Goal: Check status: Check status

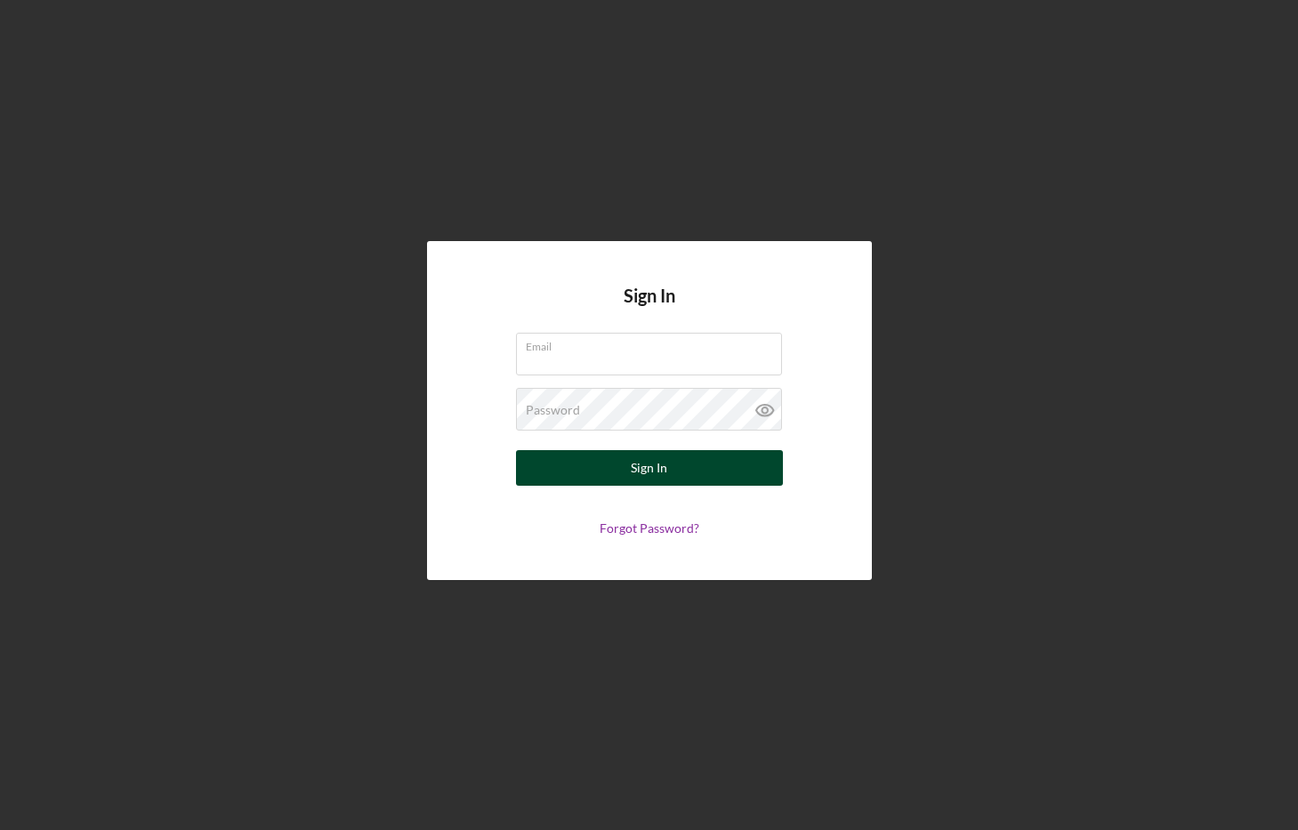
type input "[EMAIL_ADDRESS][DOMAIN_NAME]"
click at [628, 465] on button "Sign In" at bounding box center [649, 468] width 267 height 36
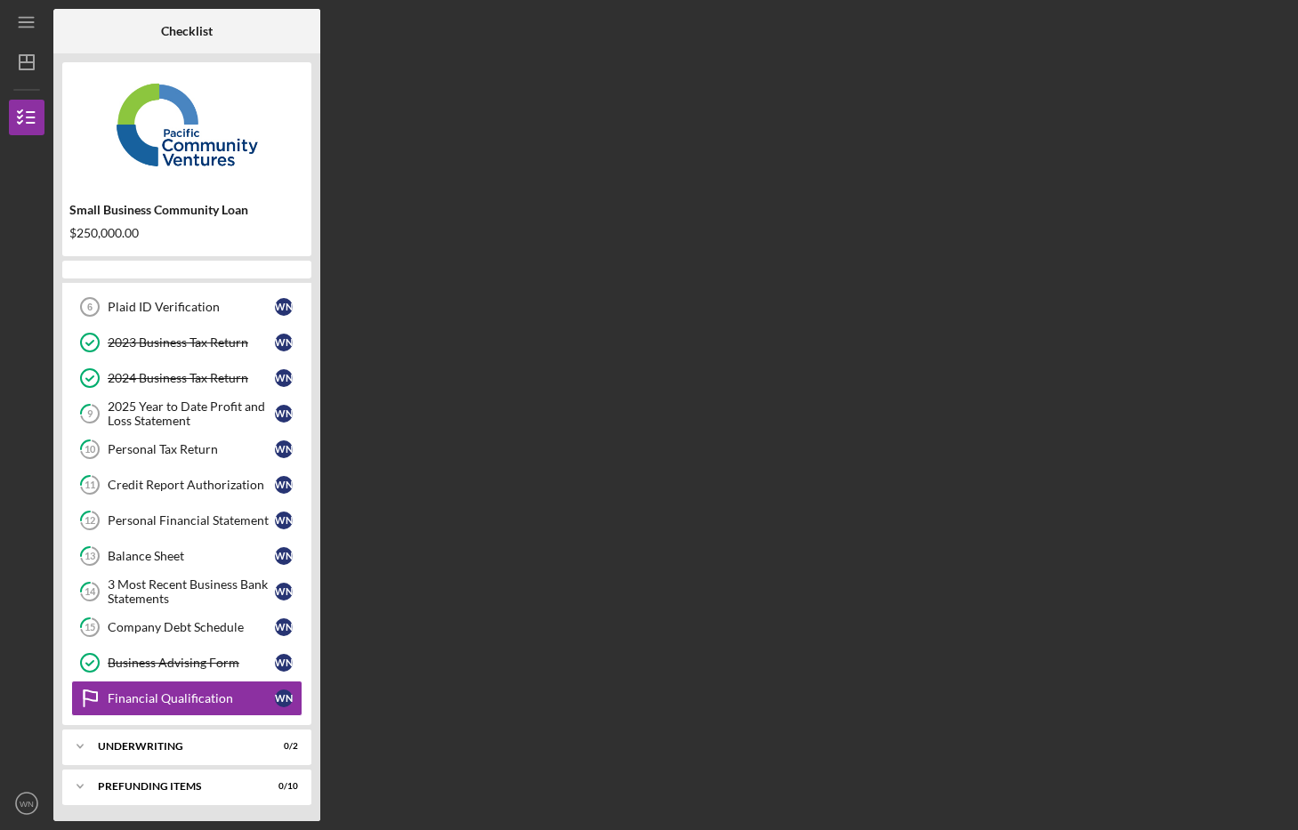
scroll to position [108, 0]
